Goal: Feedback & Contribution: Submit feedback/report problem

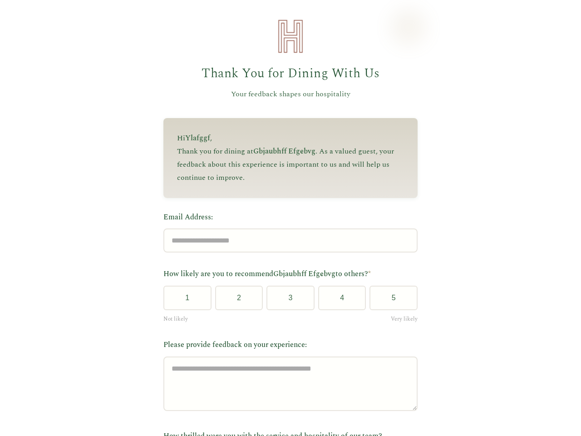
click at [286, 218] on label "Email Address:" at bounding box center [290, 217] width 254 height 12
click at [286, 228] on input "Email Address:" at bounding box center [290, 240] width 254 height 24
click at [286, 218] on label "Email Address:" at bounding box center [290, 217] width 254 height 12
click at [286, 228] on input "Email Address:" at bounding box center [290, 240] width 254 height 24
click at [184, 301] on button "1" at bounding box center [187, 297] width 48 height 25
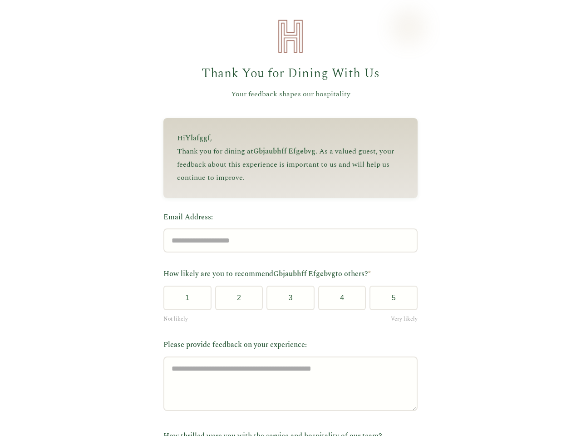
click at [235, 301] on button "2" at bounding box center [239, 297] width 48 height 25
click at [287, 301] on button "3" at bounding box center [290, 297] width 48 height 25
click at [338, 301] on button "4" at bounding box center [342, 297] width 48 height 25
click at [390, 301] on button "5" at bounding box center [393, 297] width 48 height 25
